Goal: Use online tool/utility: Utilize a website feature to perform a specific function

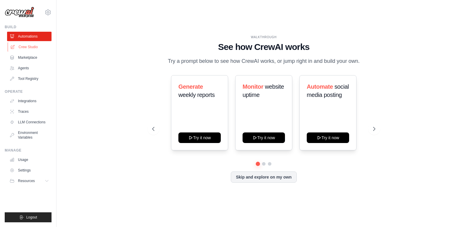
click at [31, 47] on link "Crew Studio" at bounding box center [30, 46] width 44 height 9
click at [21, 48] on link "Crew Studio" at bounding box center [30, 46] width 44 height 9
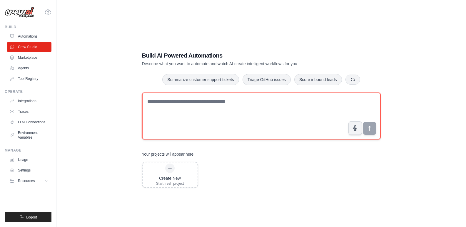
click at [174, 98] on textarea at bounding box center [261, 116] width 239 height 47
type textarea "*"
click at [271, 103] on textarea "**********" at bounding box center [261, 116] width 239 height 47
click at [290, 100] on textarea "**********" at bounding box center [261, 116] width 239 height 47
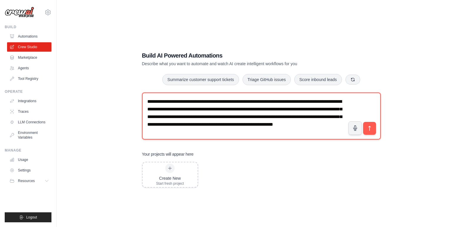
click at [233, 132] on textarea "**********" at bounding box center [261, 116] width 239 height 47
click at [260, 133] on textarea "**********" at bounding box center [261, 116] width 239 height 47
paste textarea "**********"
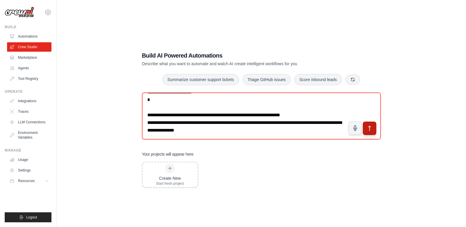
type textarea "**********"
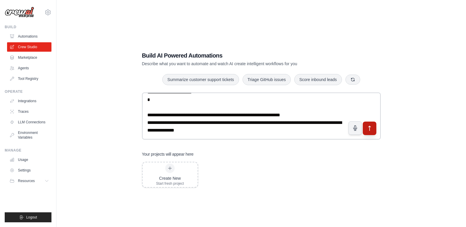
click at [369, 126] on icon "submit" at bounding box center [370, 128] width 6 height 6
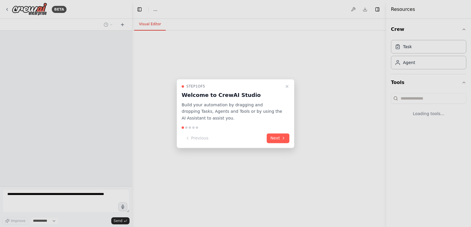
select select "****"
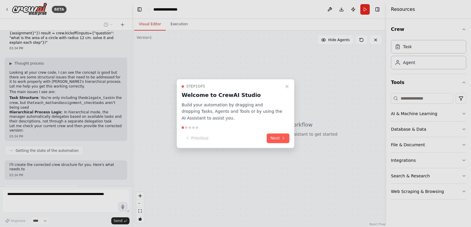
scroll to position [232, 0]
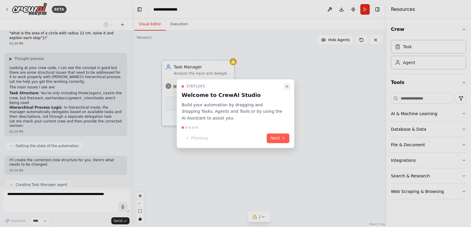
click at [287, 89] on icon "Close walkthrough" at bounding box center [287, 86] width 5 height 5
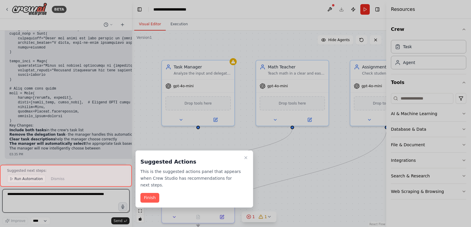
scroll to position [758, 0]
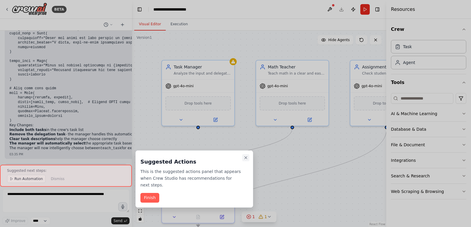
click at [246, 159] on icon "Close walkthrough" at bounding box center [245, 158] width 2 height 2
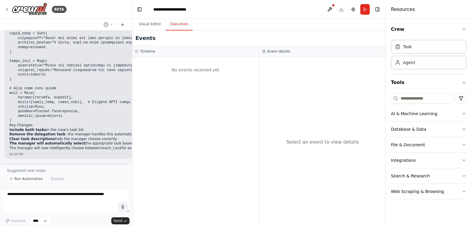
click at [174, 24] on button "Execution" at bounding box center [179, 24] width 27 height 12
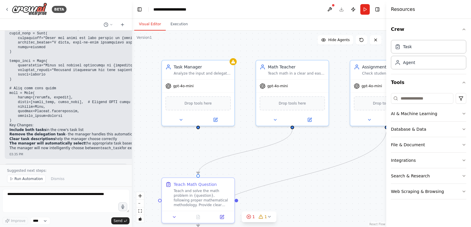
click at [152, 23] on button "Visual Editor" at bounding box center [149, 24] width 31 height 12
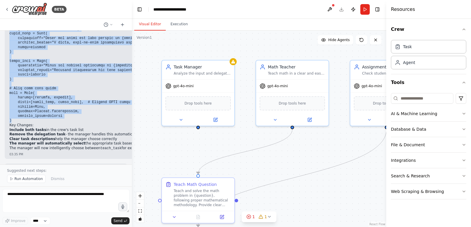
drag, startPoint x: 9, startPoint y: 60, endPoint x: 25, endPoint y: 93, distance: 36.6
copy div "Here's the corrected approach for your crew: Issues with Your Original Code: Mi…"
click at [19, 179] on span "Run Automation" at bounding box center [28, 179] width 29 height 5
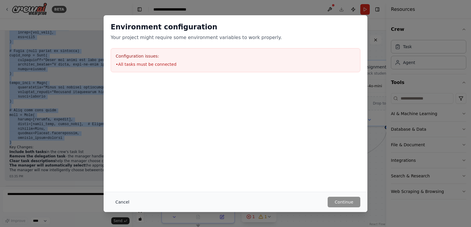
click at [124, 200] on button "Cancel" at bounding box center [122, 202] width 23 height 11
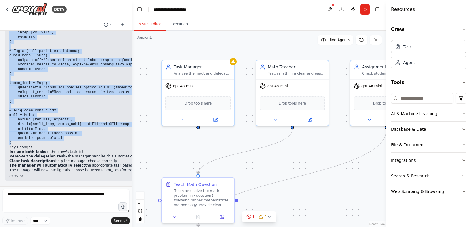
click at [96, 115] on pre at bounding box center [224, 23] width 430 height 243
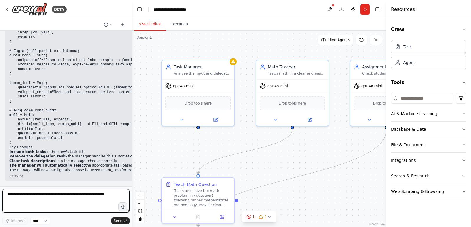
click at [39, 204] on textarea at bounding box center [65, 201] width 127 height 24
click at [47, 199] on textarea at bounding box center [65, 201] width 127 height 24
type textarea "**********"
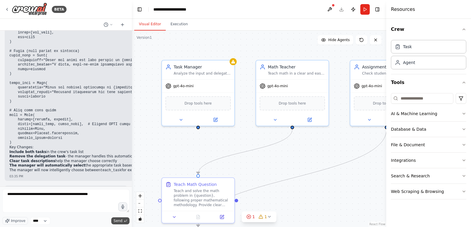
click at [118, 221] on span "Send" at bounding box center [118, 221] width 9 height 5
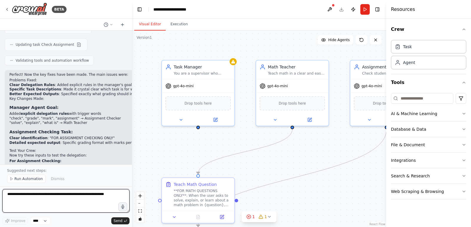
scroll to position [1112, 0]
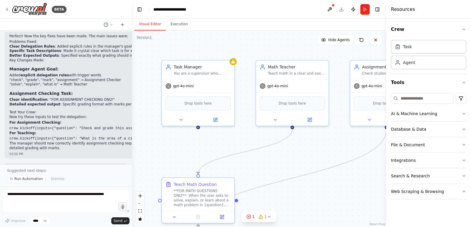
drag, startPoint x: 55, startPoint y: 121, endPoint x: 28, endPoint y: 64, distance: 63.0
click at [28, 64] on div "Perfect! Now the key fixes have been made. The main issues were: Problems Fixed…" at bounding box center [132, 92] width 246 height 117
click at [77, 38] on div "Perfect! Now the key fixes have been made. The main issues were: Problems Fixed…" at bounding box center [132, 92] width 246 height 117
click at [129, 154] on div at bounding box center [130, 113] width 2 height 227
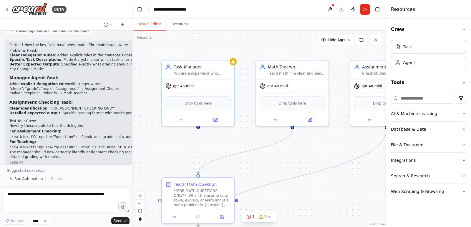
scroll to position [1106, 0]
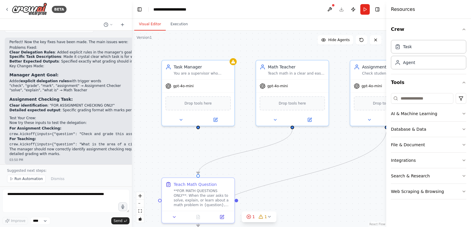
click at [51, 143] on code "crew.kickoff(inputs={"question": "What is the area of a circle with radius 12 c…" at bounding box center [131, 145] width 244 height 4
drag, startPoint x: 51, startPoint y: 116, endPoint x: 112, endPoint y: 119, distance: 60.4
click at [112, 143] on code "crew.kickoff(inputs={"question": "What is the area of a circle with radius 12 c…" at bounding box center [131, 145] width 244 height 4
click at [79, 132] on code "crew.kickoff(inputs={"question": "Check and grade this assignment: Q1) 2+3=6, Q…" at bounding box center [132, 134] width 246 height 4
drag, startPoint x: 79, startPoint y: 109, endPoint x: 100, endPoint y: 105, distance: 21.6
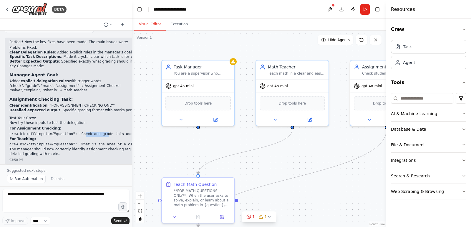
click at [100, 105] on div "Perfect! Now the key fixes have been made. The main issues were: Problems Fixed…" at bounding box center [132, 98] width 246 height 117
click at [88, 121] on p "Now try these inputs to test the delegation:" at bounding box center [132, 123] width 246 height 5
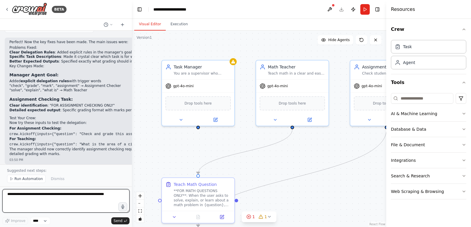
click at [36, 204] on textarea at bounding box center [65, 201] width 127 height 24
type textarea "**********"
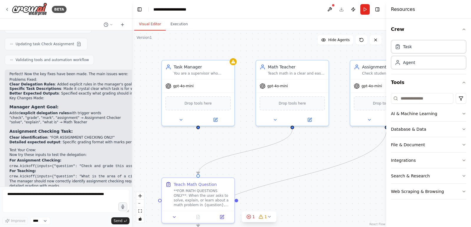
scroll to position [1095, 0]
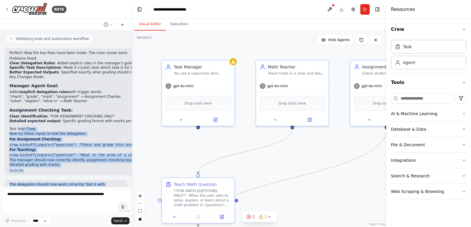
drag, startPoint x: 126, startPoint y: 137, endPoint x: 19, endPoint y: 99, distance: 113.4
click at [19, 99] on div "I have designed a crew and i want the manager to decide whether the task should…" at bounding box center [66, 109] width 132 height 156
click at [77, 137] on p "For Assignment Checking:" at bounding box center [132, 139] width 246 height 5
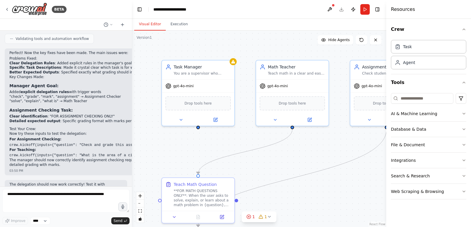
click at [92, 132] on p "Now try these inputs to test the delegation:" at bounding box center [132, 134] width 246 height 5
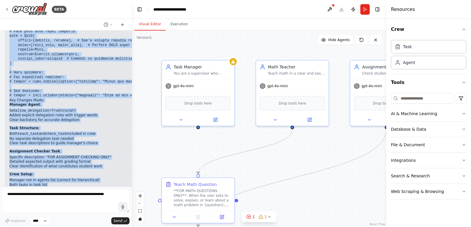
scroll to position [1563, 0]
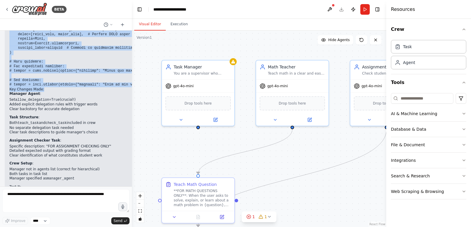
drag, startPoint x: 10, startPoint y: 71, endPoint x: 120, endPoint y: 60, distance: 110.6
copy div "import os from crewai import Agent, Task, Crew, Process # Manager Agent (with a…"
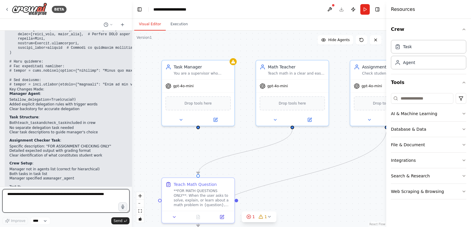
click at [43, 204] on textarea at bounding box center [65, 201] width 127 height 24
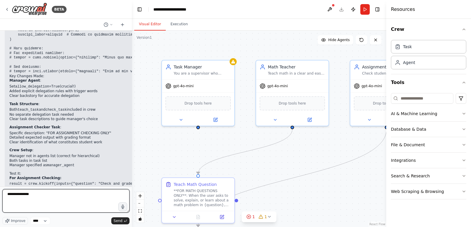
paste textarea "**********"
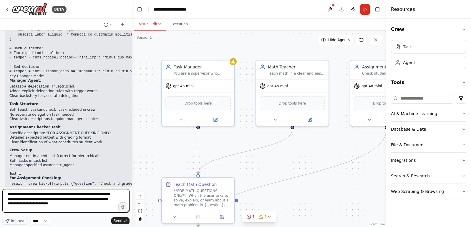
click at [32, 209] on textarea "**********" at bounding box center [65, 201] width 127 height 24
click at [68, 209] on textarea "**********" at bounding box center [65, 201] width 127 height 24
type textarea "**********"
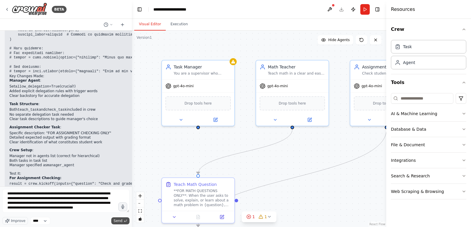
click at [114, 223] on button "Send" at bounding box center [120, 221] width 18 height 7
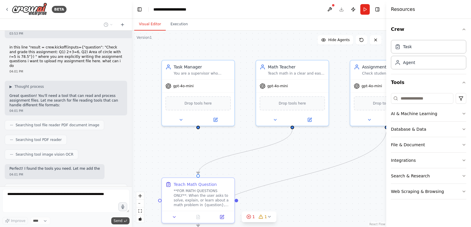
scroll to position [1751, 0]
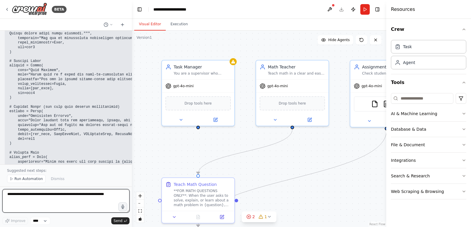
click at [129, 155] on div at bounding box center [130, 113] width 2 height 227
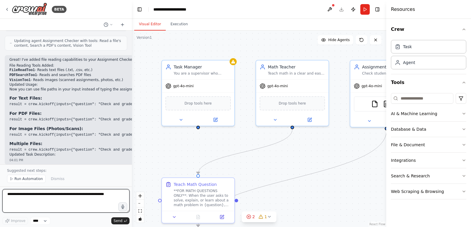
scroll to position [1889, 0]
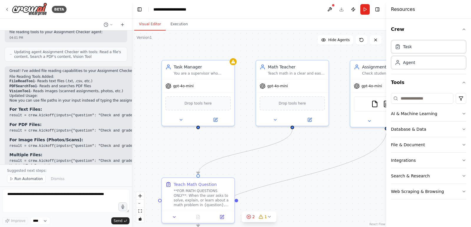
click at [76, 144] on code "result = crew.kickoff(inputs={"question": "Check and grade the handwritten assi…" at bounding box center [138, 146] width 259 height 4
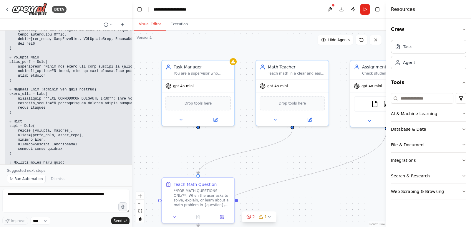
scroll to position [2218, 0]
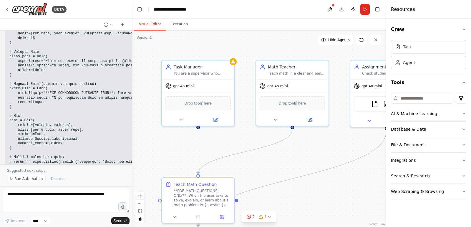
click at [239, 148] on div ".deletable-edge-delete-btn { width: 20px; height: 20px; border: 0px solid #ffff…" at bounding box center [259, 129] width 254 height 197
drag, startPoint x: 12, startPoint y: 130, endPoint x: 127, endPoint y: 129, distance: 114.5
click at [127, 129] on code at bounding box center [384, 20] width 750 height 289
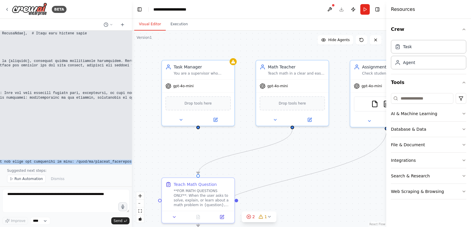
scroll to position [2203, 113]
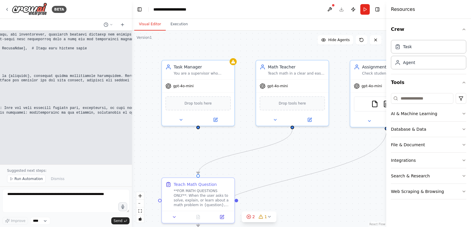
copy code "result = crew.kickoff(inputs={"question": "Check and grade the assignment in fi…"
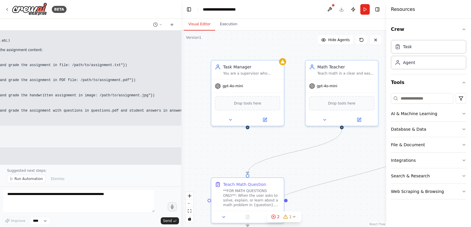
scroll to position [1755, 113]
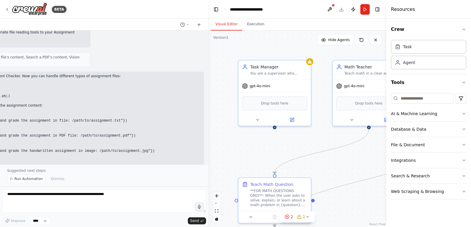
drag, startPoint x: 130, startPoint y: 140, endPoint x: 208, endPoint y: 162, distance: 81.5
click at [208, 162] on div "BETA I have designed a crew and i want the manager to decide whether the task s…" at bounding box center [235, 113] width 471 height 227
click at [71, 206] on h2 "Updated Complete Code:" at bounding box center [271, 208] width 750 height 5
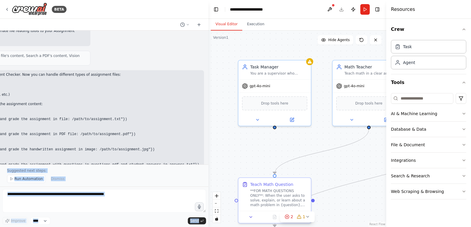
drag, startPoint x: 71, startPoint y: 161, endPoint x: 0, endPoint y: 153, distance: 71.1
click at [0, 153] on div "BETA I have designed a crew and i want the manager to decide whether the task s…" at bounding box center [104, 113] width 208 height 227
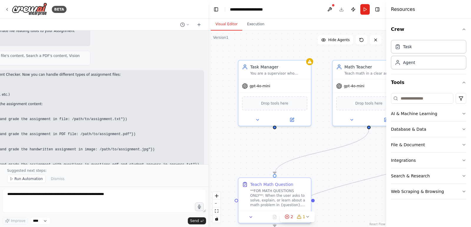
click at [31, 132] on code "result = crew.kickoff(inputs={"question": "Check and grade the assignment in PD…" at bounding box center [15, 134] width 239 height 4
click at [24, 132] on code "result = crew.kickoff(inputs={"question": "Check and grade the assignment in PD…" at bounding box center [15, 134] width 239 height 4
drag, startPoint x: 25, startPoint y: 112, endPoint x: 5, endPoint y: 112, distance: 20.0
click at [5, 156] on h3 "Multiple Files:" at bounding box center [47, 159] width 303 height 6
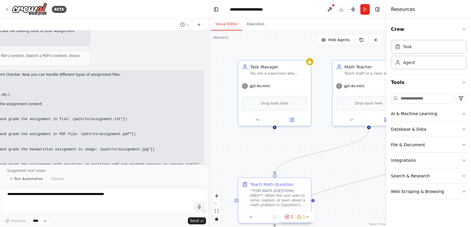
click at [112, 156] on h3 "Multiple Files:" at bounding box center [47, 159] width 303 height 6
click at [107, 163] on code "result = crew.kickoff(inputs={"question": "Check and grade the assignment with …" at bounding box center [47, 165] width 303 height 4
drag, startPoint x: 107, startPoint y: 118, endPoint x: 5, endPoint y: 119, distance: 101.5
click at [5, 163] on code "result = crew.kickoff(inputs={"question": "Check and grade the assignment with …" at bounding box center [47, 165] width 303 height 4
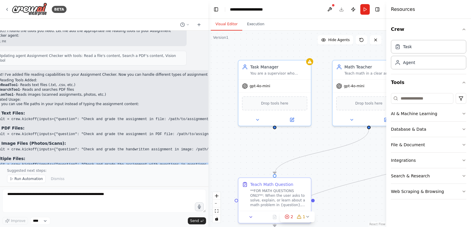
scroll to position [1756, 9]
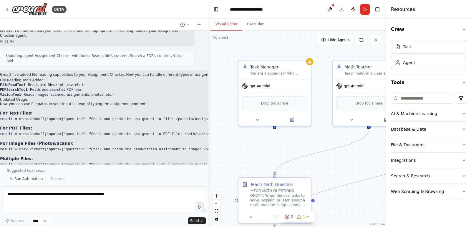
click at [122, 173] on div "04:01 PM" at bounding box center [151, 175] width 303 height 4
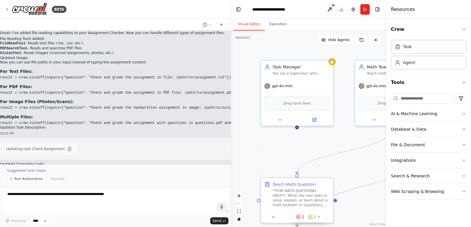
scroll to position [1738, 9]
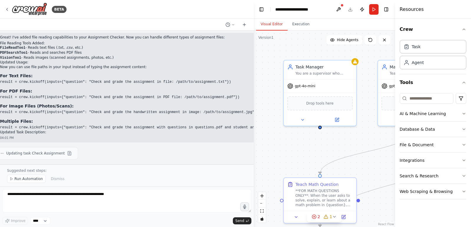
drag, startPoint x: 207, startPoint y: 125, endPoint x: 362, endPoint y: 124, distance: 154.5
click at [362, 124] on div "BETA I have designed a crew and i want the manager to decide whether the task s…" at bounding box center [235, 113] width 471 height 227
